Goal: Transaction & Acquisition: Purchase product/service

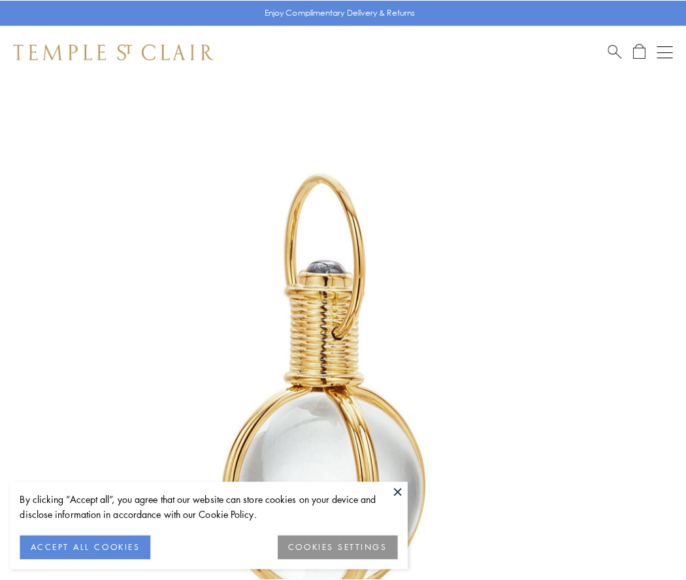
scroll to position [341, 0]
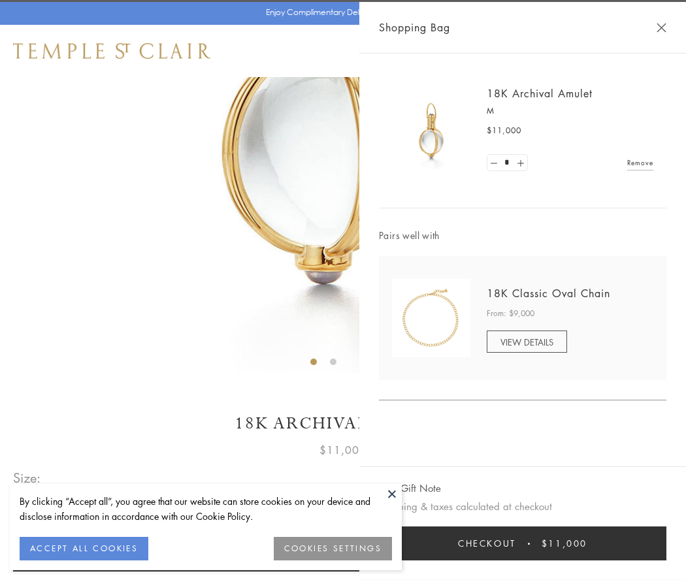
click at [523, 544] on button "Checkout $11,000" at bounding box center [522, 544] width 287 height 34
